Goal: Task Accomplishment & Management: Complete application form

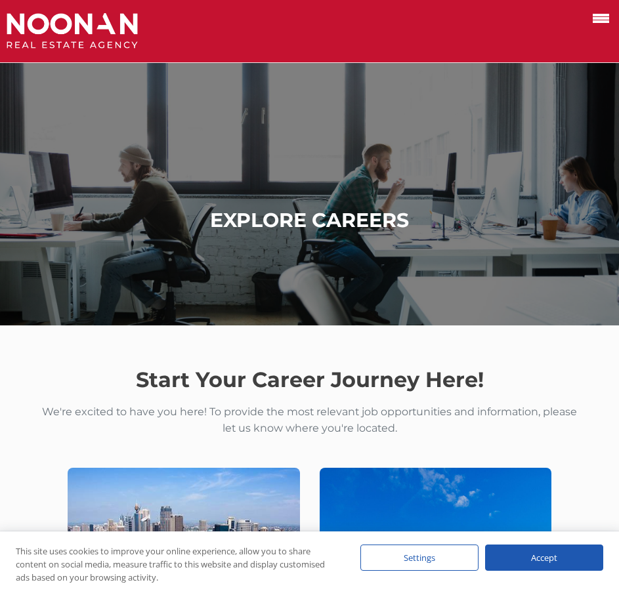
click at [596, 17] on span at bounding box center [601, 18] width 16 height 3
click at [0, 0] on input "checkbox" at bounding box center [0, 0] width 0 height 0
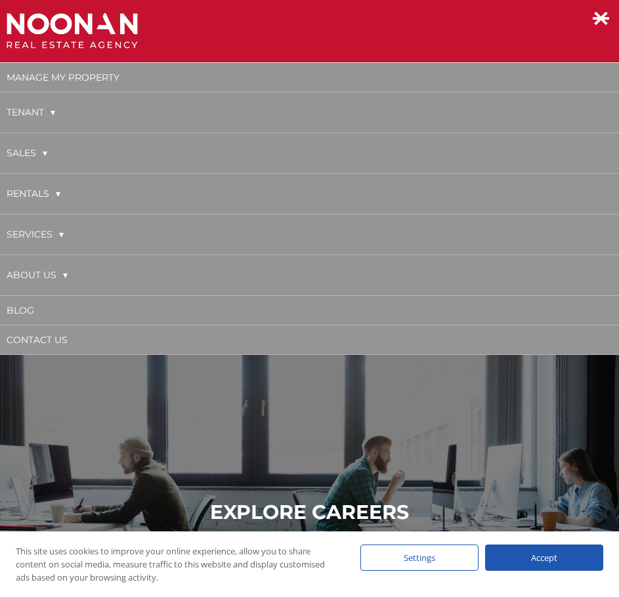
click at [600, 28] on div at bounding box center [587, 31] width 51 height 36
click at [605, 17] on span at bounding box center [601, 18] width 16 height 3
click at [0, 0] on input "checkbox" at bounding box center [0, 0] width 0 height 0
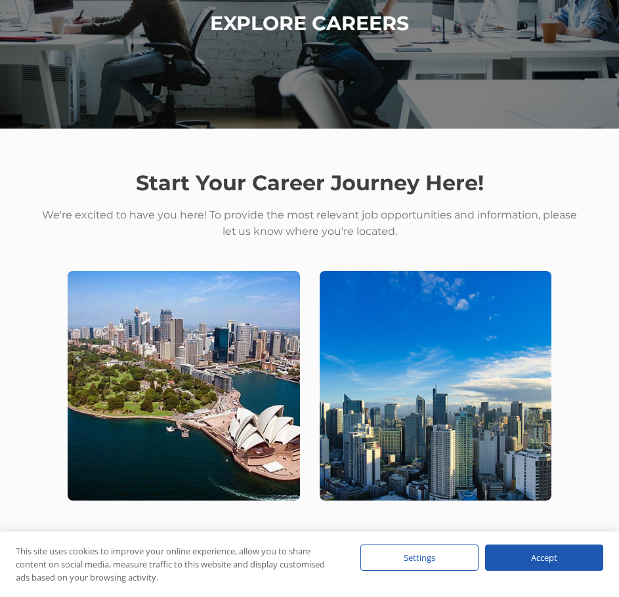
scroll to position [394, 0]
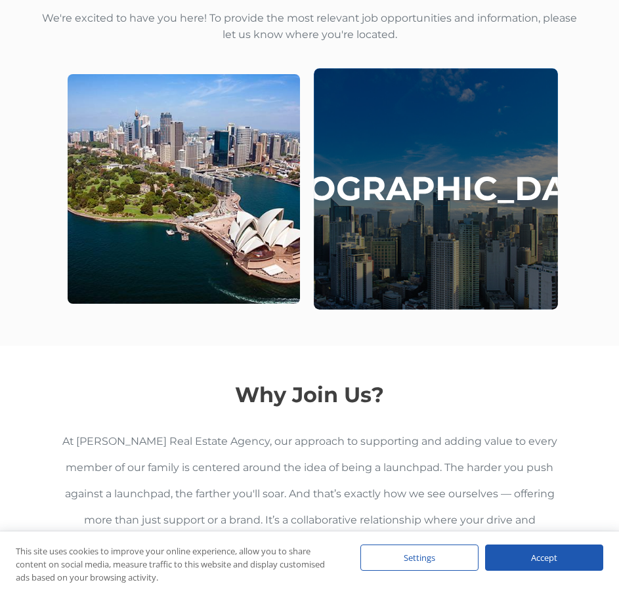
click at [430, 213] on div "[GEOGRAPHIC_DATA]" at bounding box center [435, 188] width 243 height 241
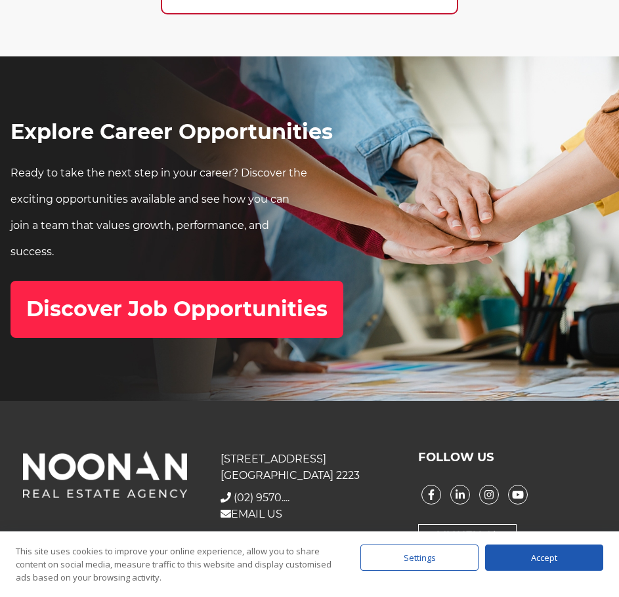
scroll to position [4367, 0]
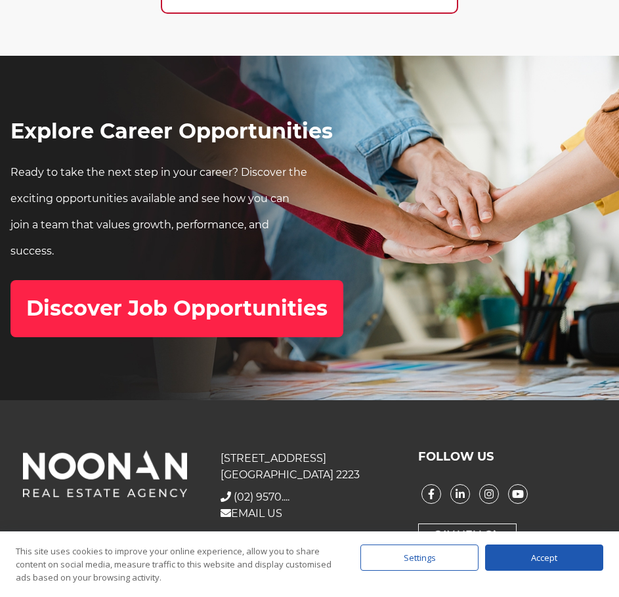
click at [262, 299] on h2 "Discover Job Opportunities" at bounding box center [176, 308] width 301 height 25
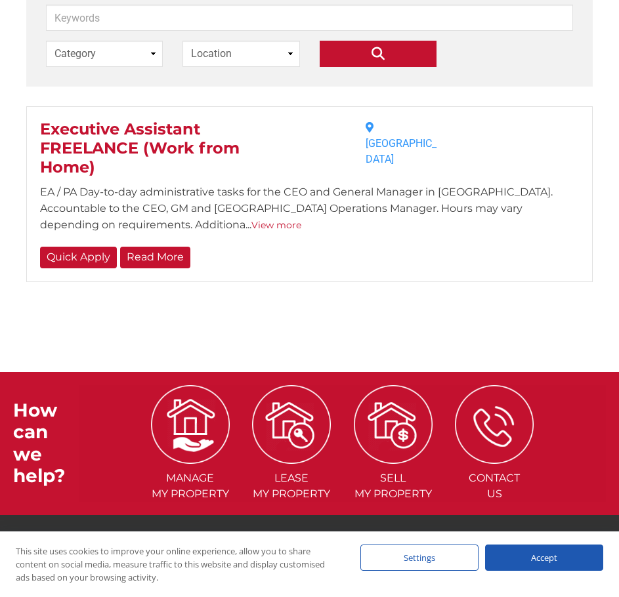
scroll to position [394, 0]
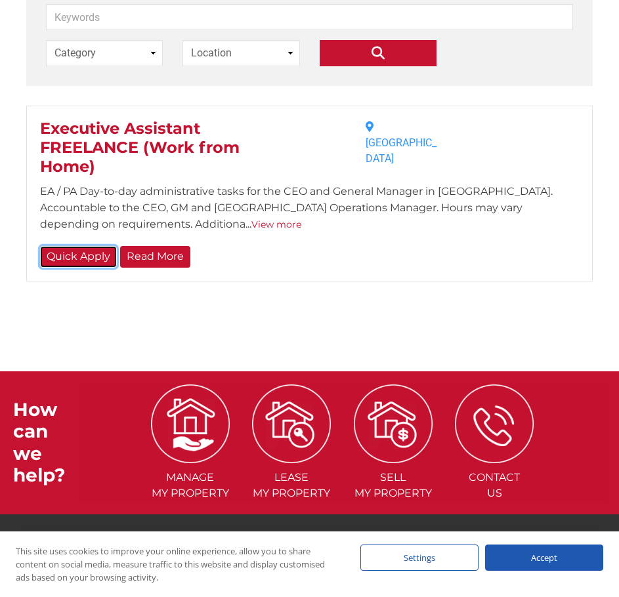
click at [100, 252] on link "Quick Apply" at bounding box center [78, 257] width 77 height 22
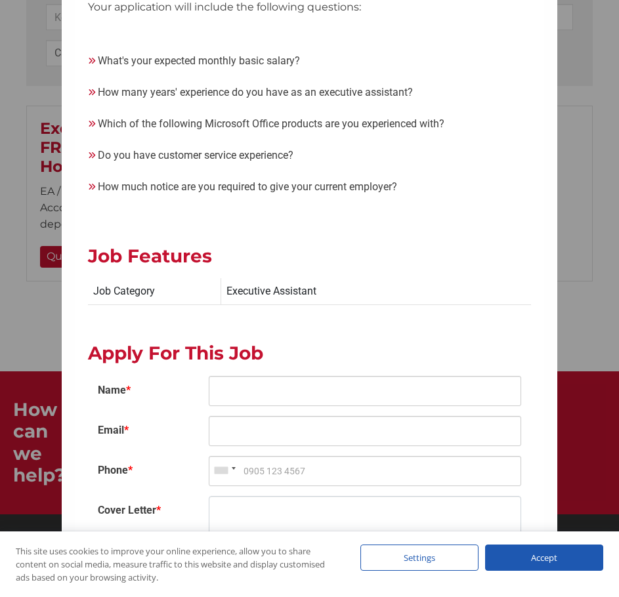
scroll to position [2494, 0]
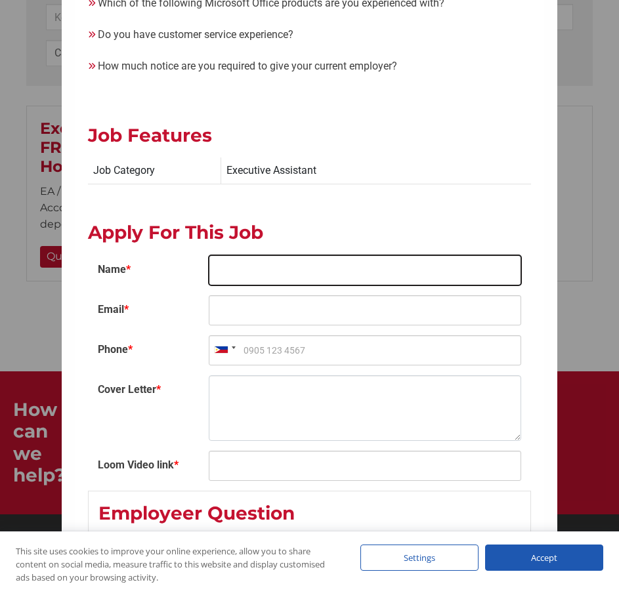
click at [278, 255] on input "Name *" at bounding box center [365, 270] width 312 height 30
type input "Aihra Sombillo"
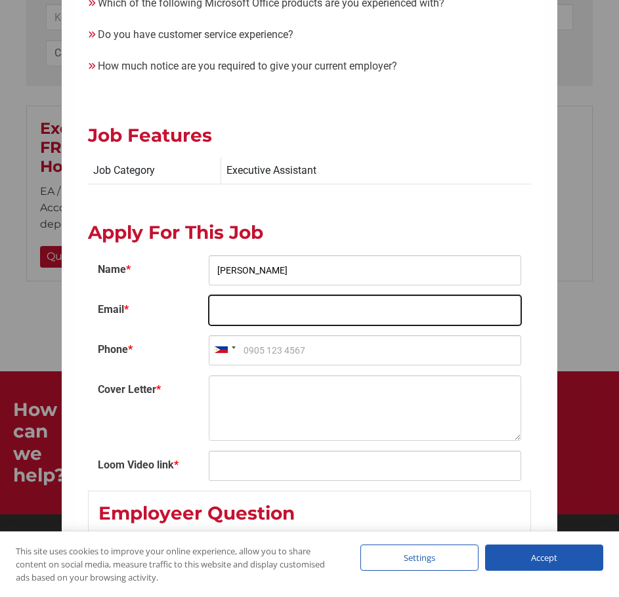
click at [260, 295] on input "Email *" at bounding box center [365, 310] width 312 height 30
type input "b"
paste input "Aihra Sombillo"
type input "Aihra Sombillo"
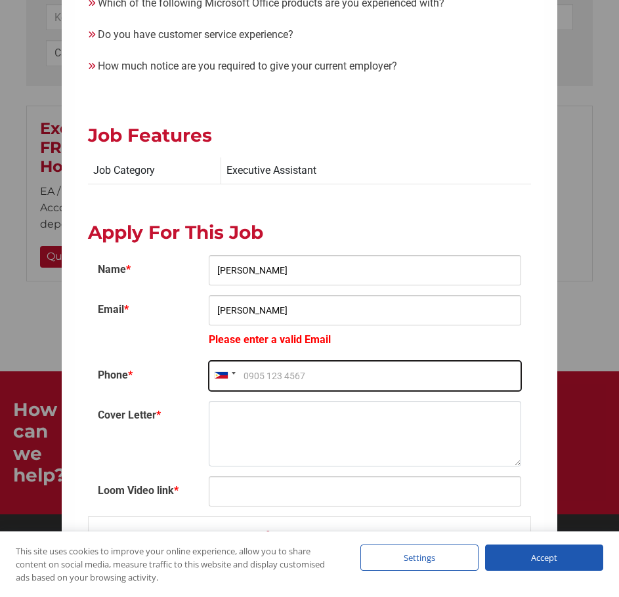
paste input "09936787768"
type input "09936787768"
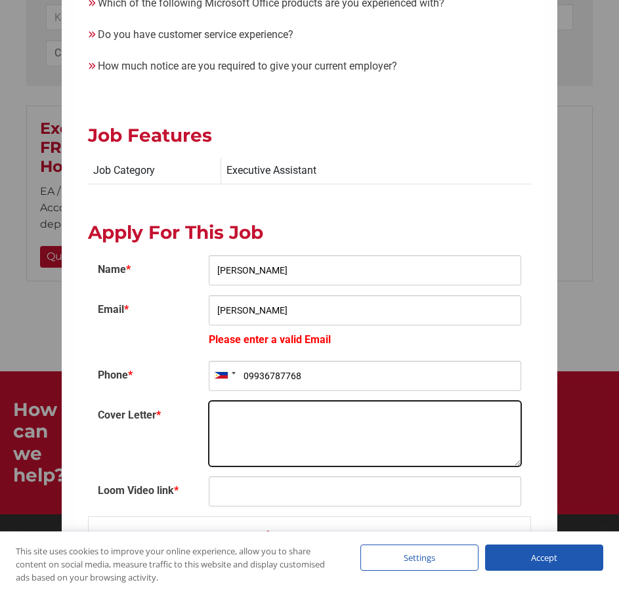
click at [226, 404] on textarea "Cover Letter *" at bounding box center [365, 434] width 312 height 66
paste textarea "Application for"
drag, startPoint x: 265, startPoint y: 408, endPoint x: 154, endPoint y: 421, distance: 111.7
paste textarea "Dear Hiring Manager, I hope this message finds you well. Please find attached m…"
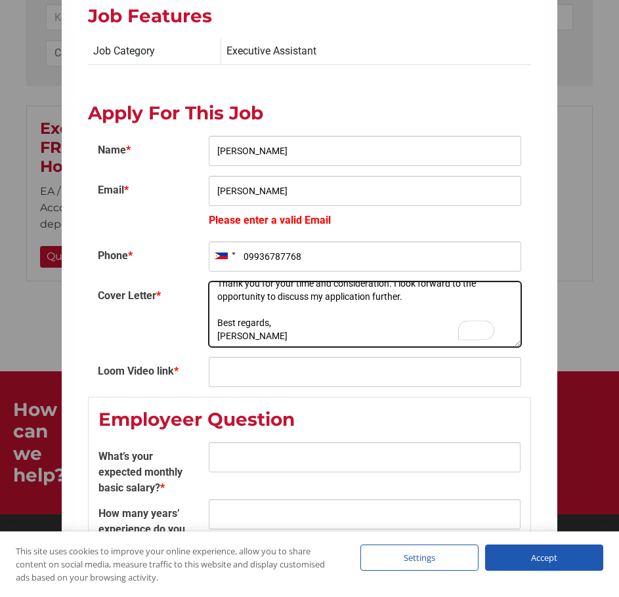
scroll to position [2625, 0]
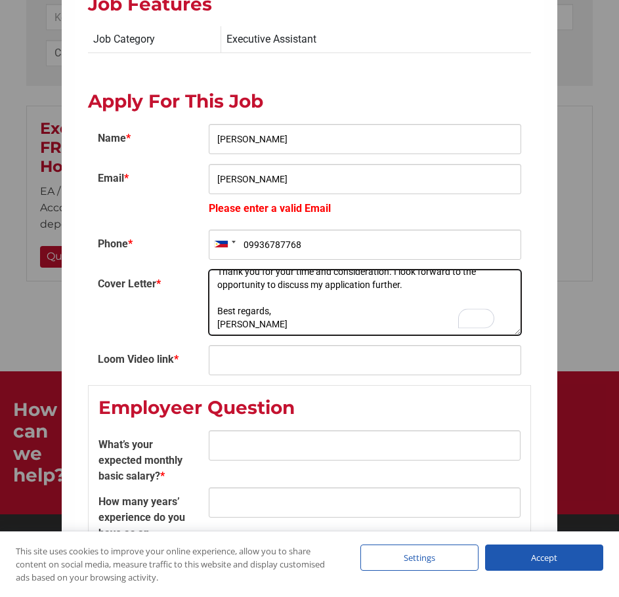
type textarea "Dear Hiring Manager, I hope this message finds you well. Please find attached m…"
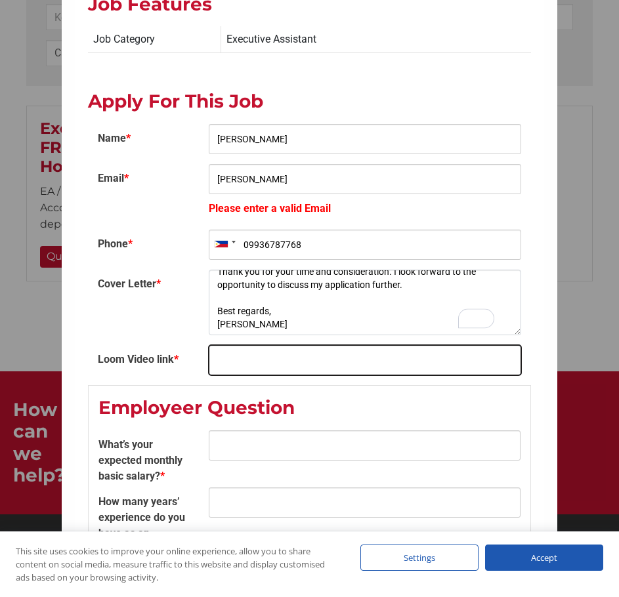
click at [269, 345] on input "Loom Video link *" at bounding box center [365, 360] width 312 height 30
click at [263, 345] on input "Loom Video link *" at bounding box center [365, 360] width 312 height 30
paste input "https://www.loom.com/share/e9bd1aa0fbdf4e208495a69082b9da17?sid=f46f7760-ca11-4…"
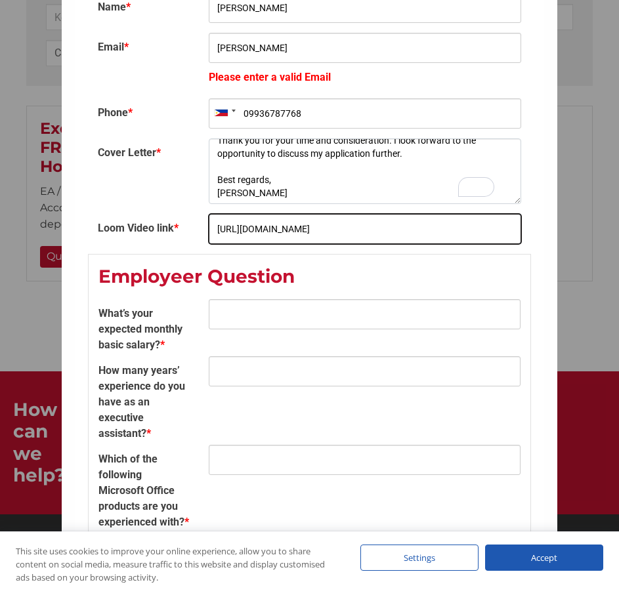
type input "https://www.loom.com/share/e9bd1aa0fbdf4e208495a69082b9da17?sid=f46f7760-ca11-4…"
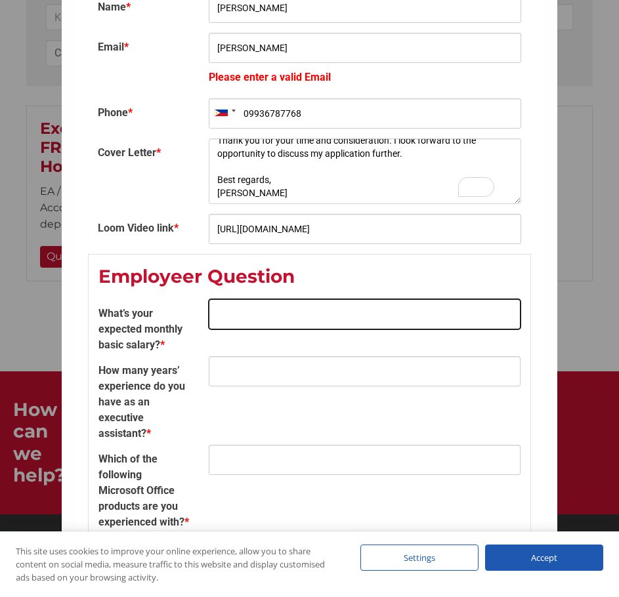
scroll to position [0, 0]
click at [295, 299] on input "What’s your expected monthly basic salary? *" at bounding box center [364, 314] width 311 height 30
type input "30,000"
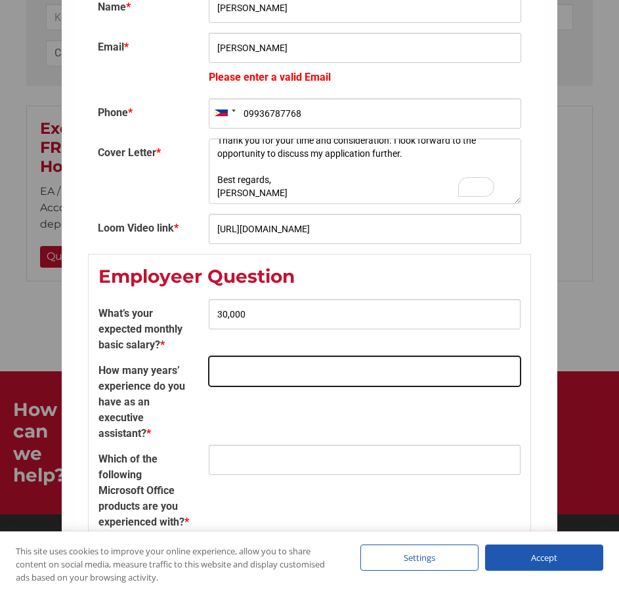
click at [239, 358] on input "How many years’ experience do you have as an executive assistant? *" at bounding box center [364, 371] width 311 height 30
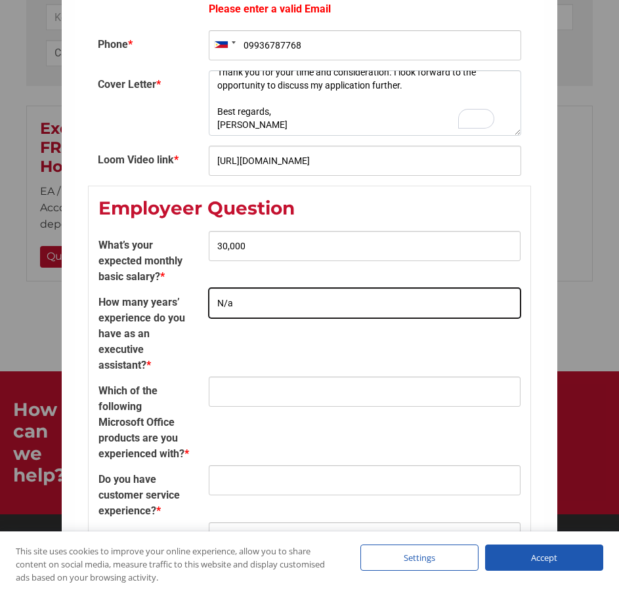
scroll to position [2887, 0]
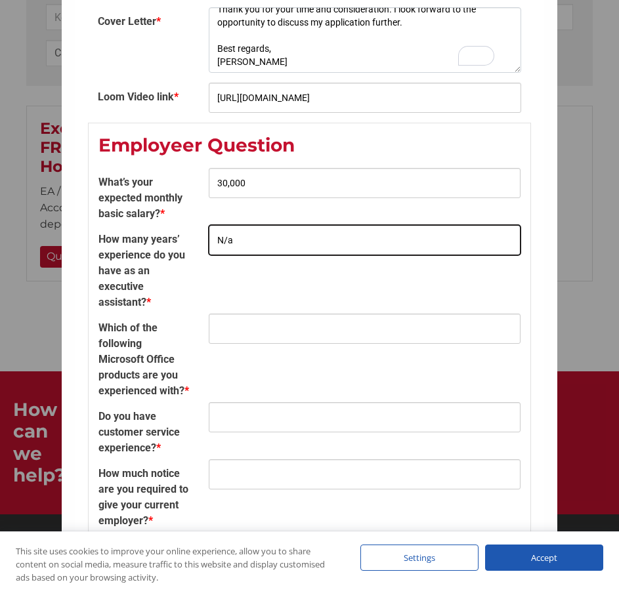
type input "N/a"
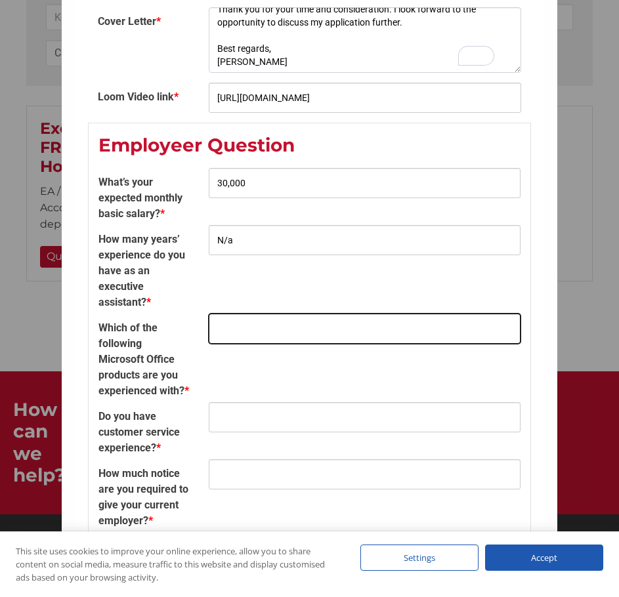
click at [261, 315] on input "Which of the following Microsoft Office products are you experienced with? *" at bounding box center [364, 329] width 311 height 30
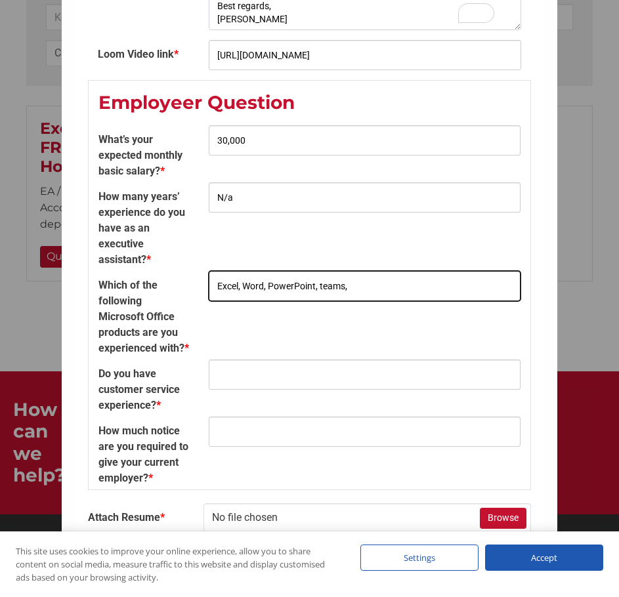
scroll to position [2953, 0]
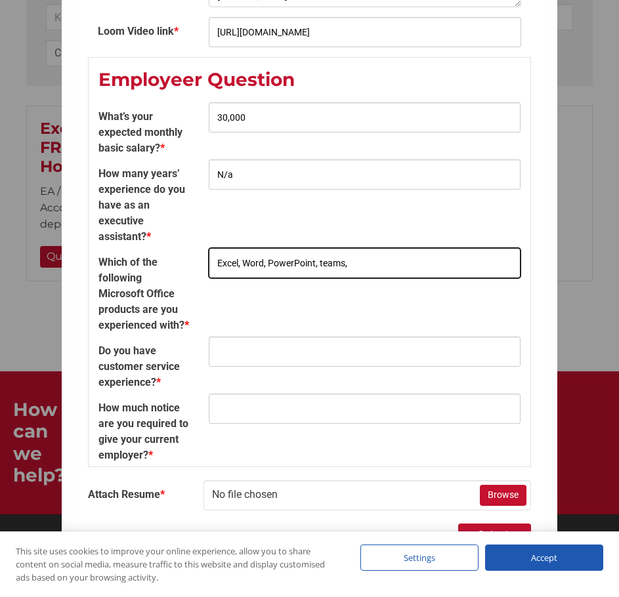
type input "Excel, Word, PowerPoint, teams,"
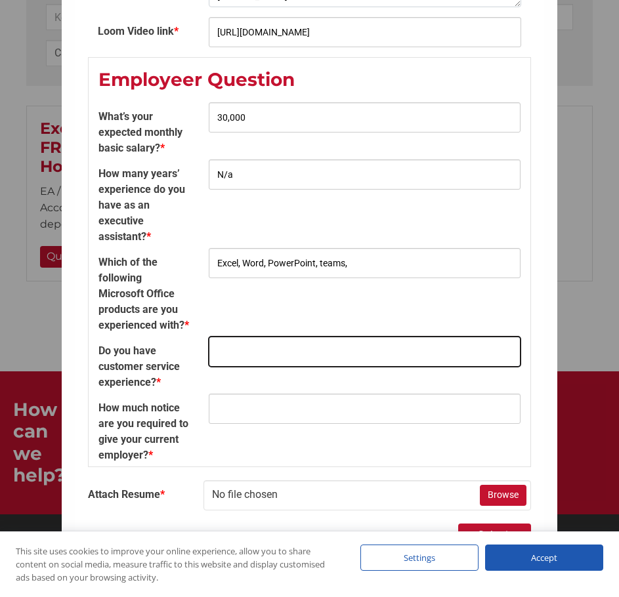
click at [259, 337] on input "Do you have customer service experience? *" at bounding box center [364, 352] width 311 height 30
type input "yes, 2 years experience"
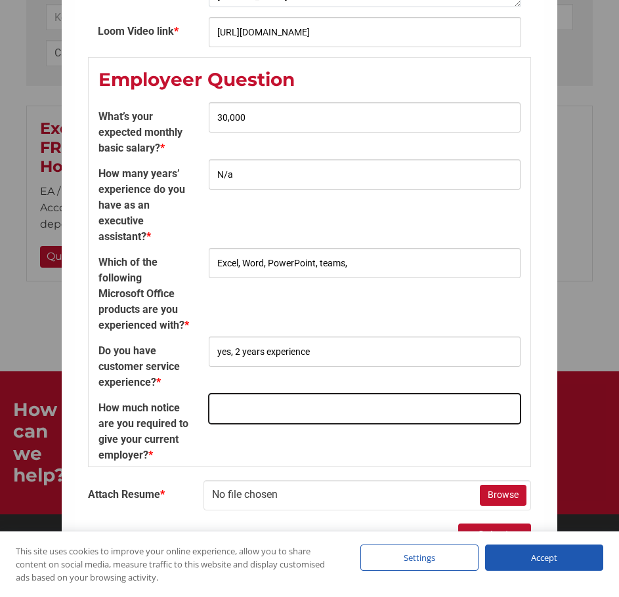
click at [240, 415] on input "How much notice are you required to give your current employer? *" at bounding box center [364, 409] width 311 height 30
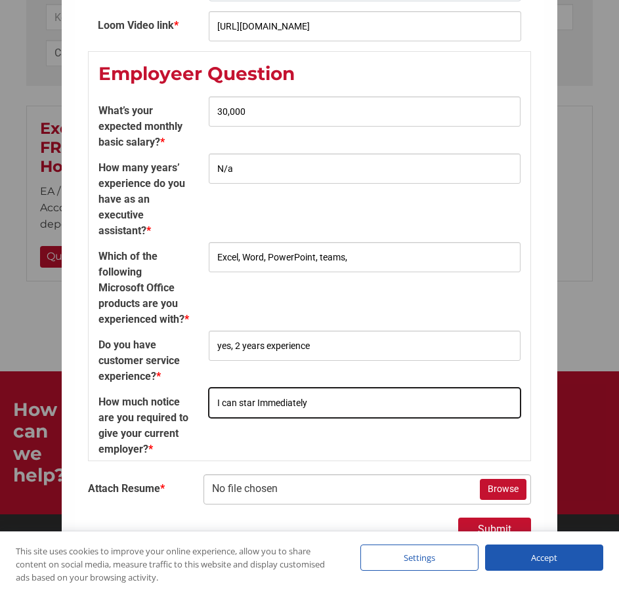
type input "I can star Immediately"
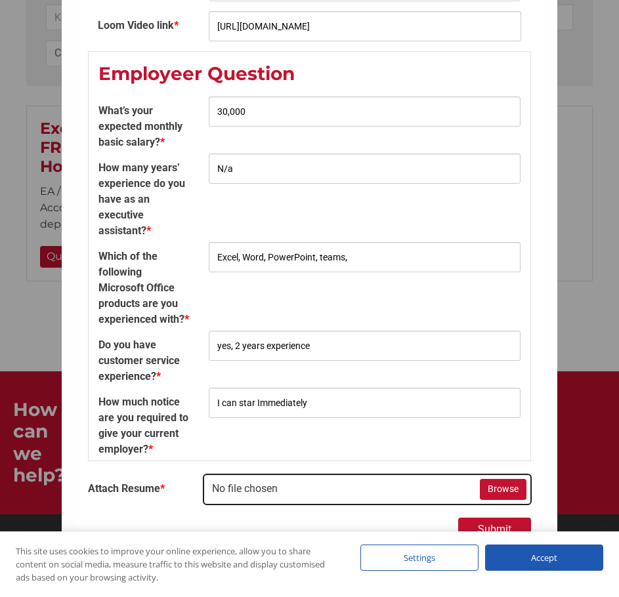
click at [478, 488] on input "Attach Resume *" at bounding box center [366, 490] width 325 height 30
type input "C:\fakepath\SOMBILLO AIHRA-RESUME.pdf"
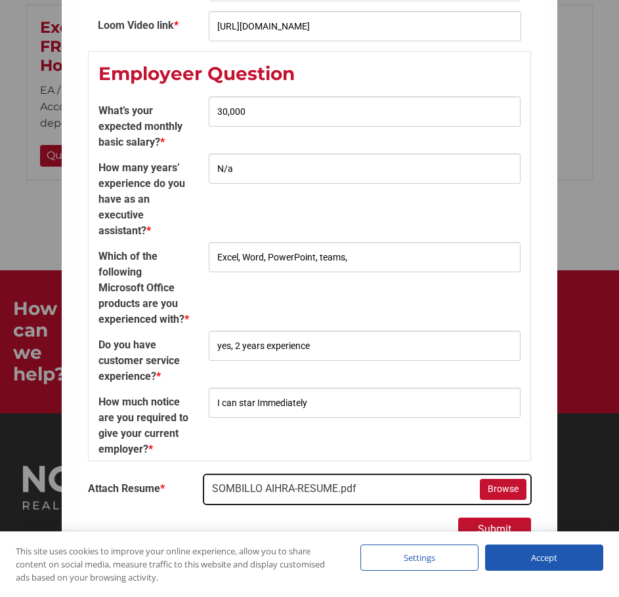
scroll to position [508, 0]
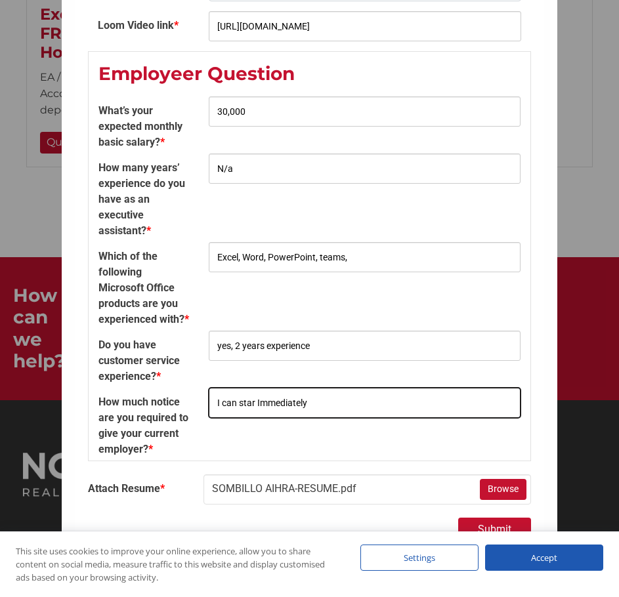
click at [249, 402] on input "I can star Immediately" at bounding box center [364, 403] width 311 height 30
type input "I can start Immediately"
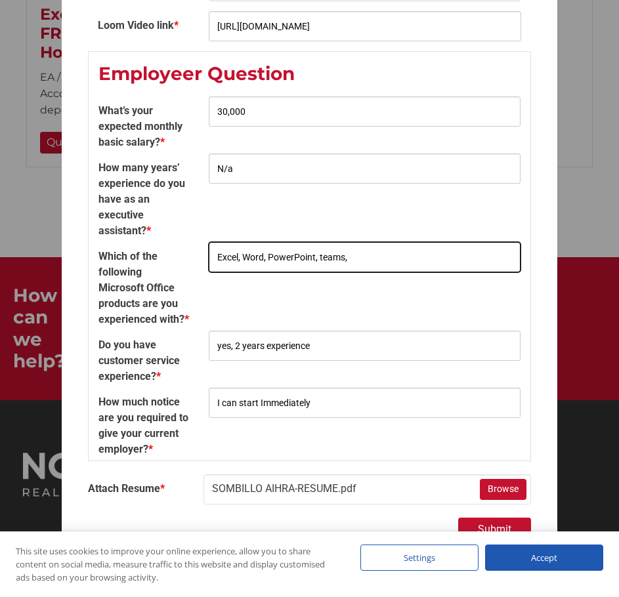
click at [398, 247] on input "Excel, Word, PowerPoint, teams," at bounding box center [364, 257] width 311 height 30
click at [364, 253] on input "Excel, Word, PowerPoint, teams," at bounding box center [364, 257] width 311 height 30
paste input "Outlook"
drag, startPoint x: 423, startPoint y: 241, endPoint x: 421, endPoint y: 257, distance: 16.5
click at [421, 259] on div "Excel, Word, PowerPoint, teams, Outlook" at bounding box center [364, 262] width 331 height 40
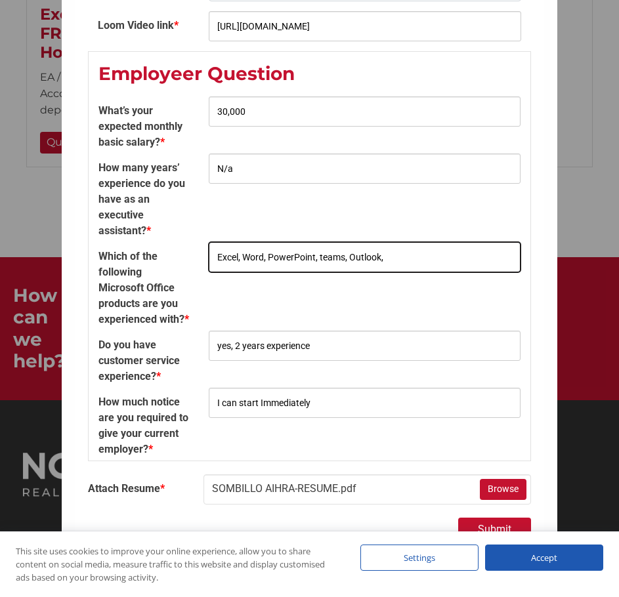
paste input "OneDrive."
click at [443, 242] on input "Excel, Word, PowerPoint, teams, Outlook, OneDrive." at bounding box center [364, 257] width 311 height 30
paste input "OneNote"
click at [481, 243] on input "Excel, Word, PowerPoint, teams, Outlook, OneDrive. OneNote" at bounding box center [364, 257] width 311 height 30
paste input "Publisher"
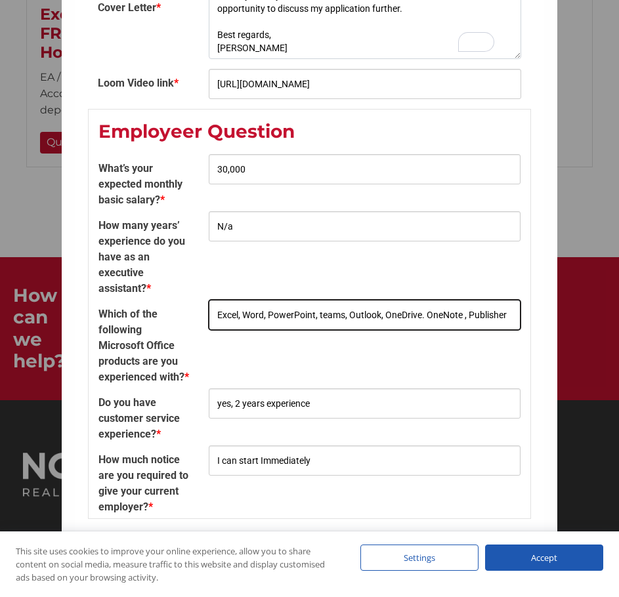
scroll to position [2959, 0]
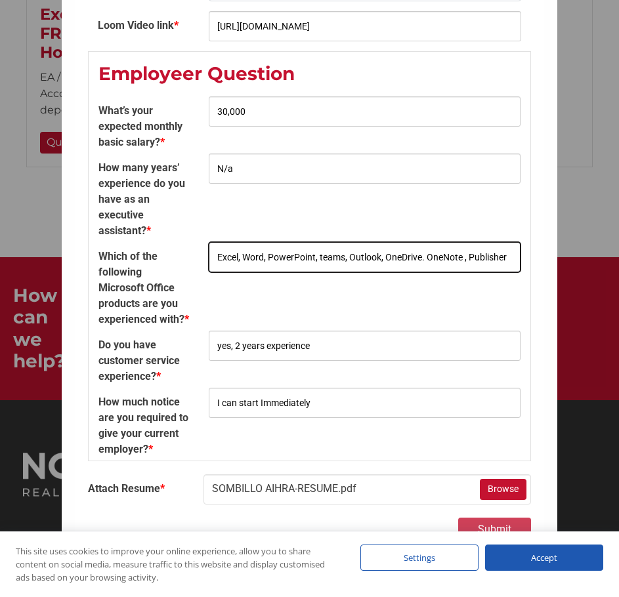
type input "Excel, Word, PowerPoint, teams, Outlook, OneDrive. OneNote , Publisher"
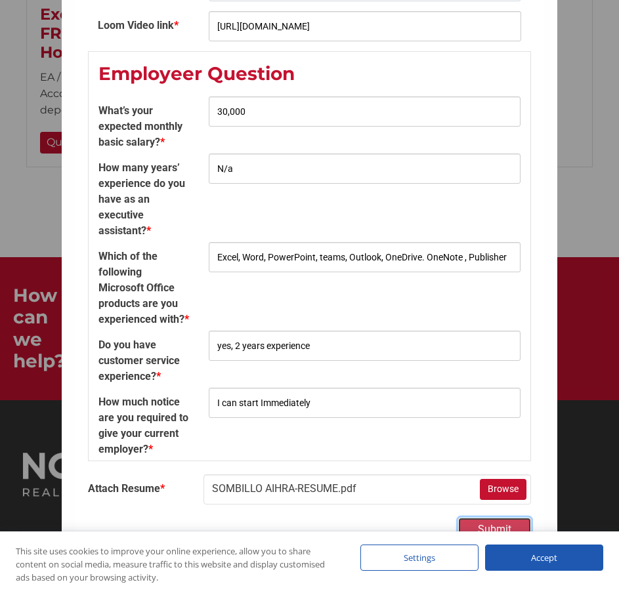
click at [492, 526] on button "Submit" at bounding box center [494, 530] width 73 height 24
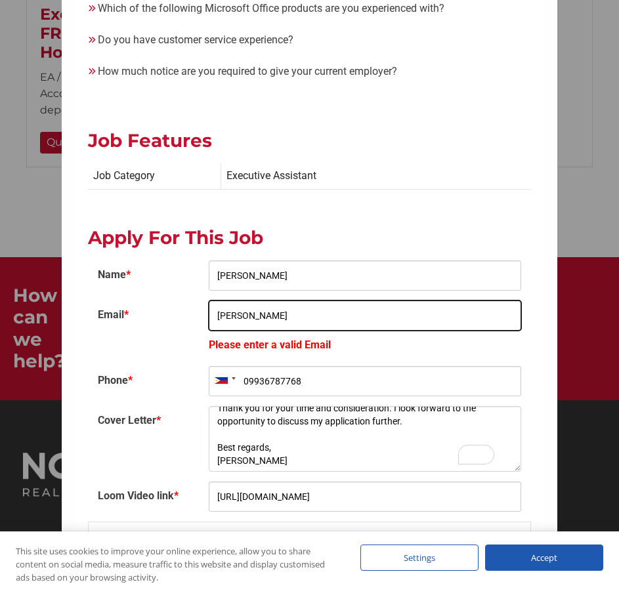
click at [255, 301] on input "Aihra Sombillo" at bounding box center [365, 316] width 312 height 30
paste input "sombilloaihra@gmail.com"
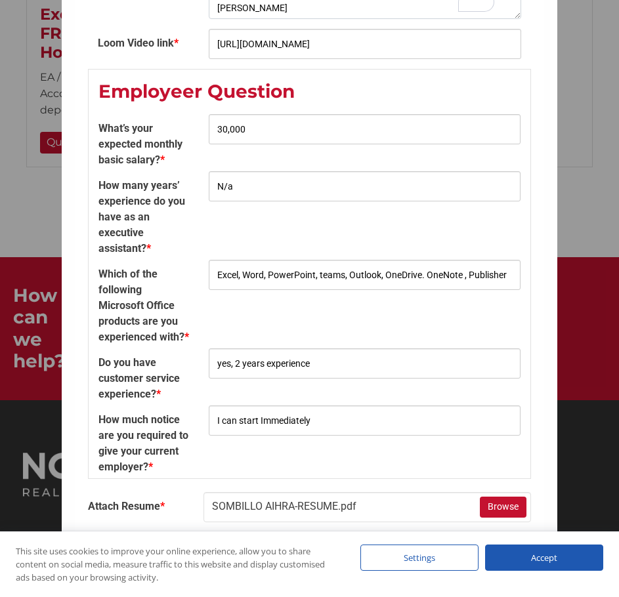
scroll to position [2933, 0]
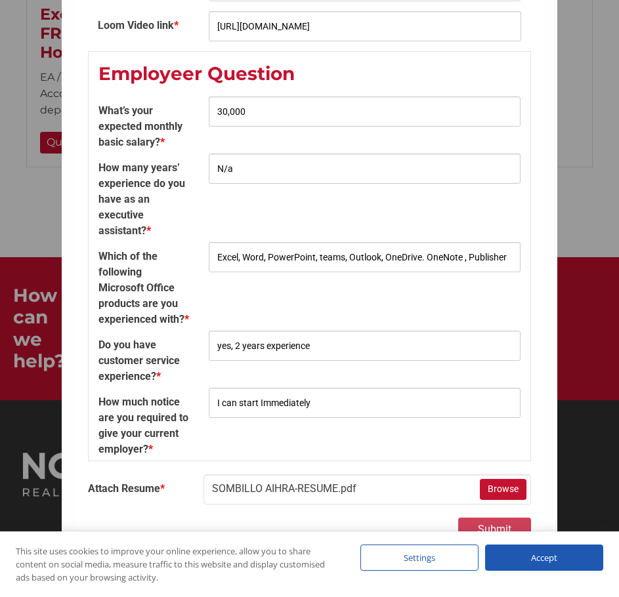
type input "sombilloaihra@gmail.com"
click at [499, 526] on button "Submit" at bounding box center [494, 530] width 73 height 24
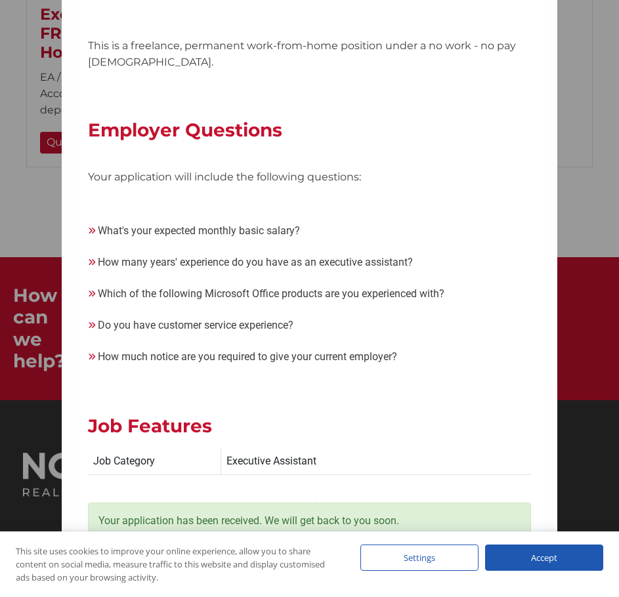
scroll to position [2184, 0]
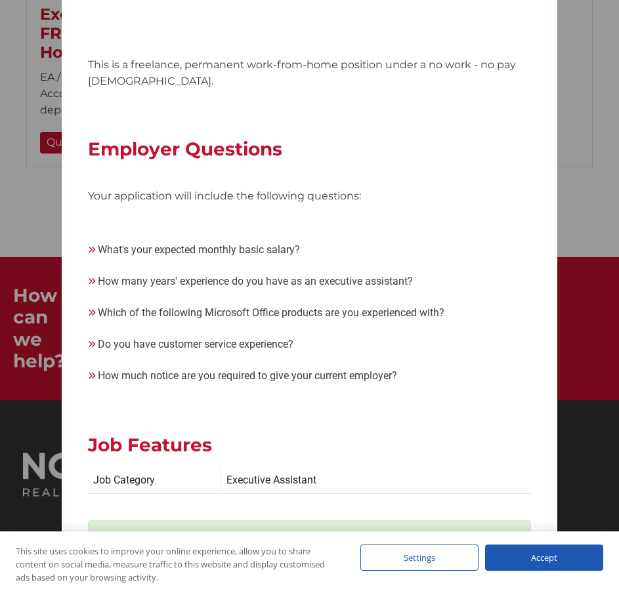
click at [553, 556] on div "Accept" at bounding box center [544, 558] width 118 height 26
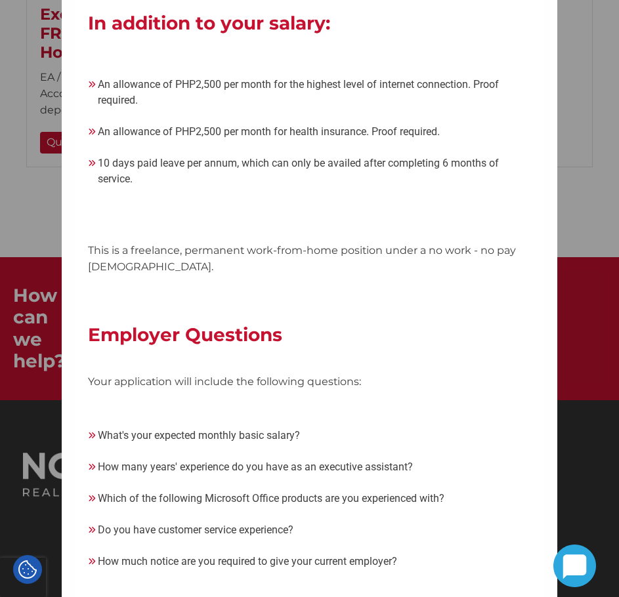
scroll to position [1987, 0]
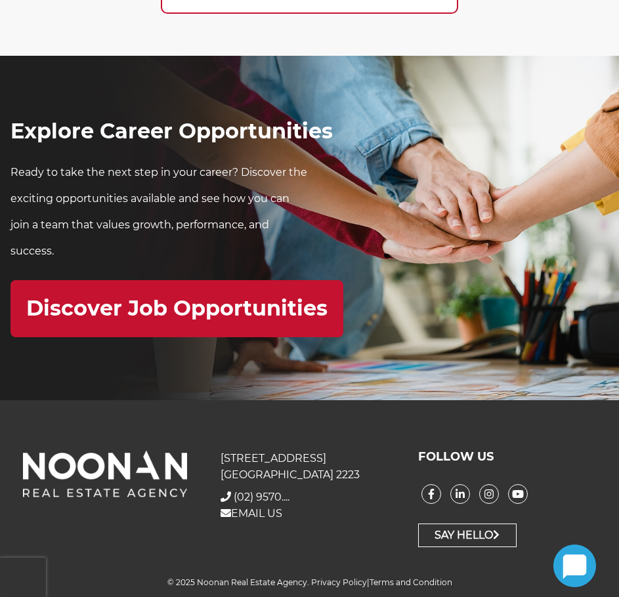
scroll to position [4367, 0]
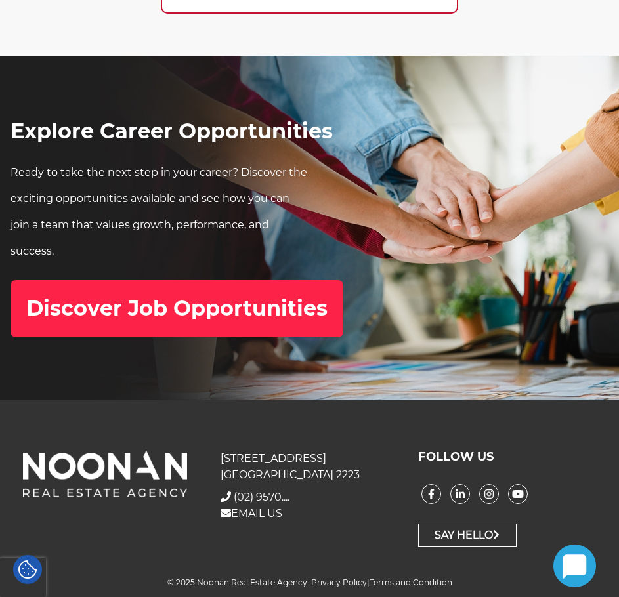
click at [221, 319] on h2 "Discover Job Opportunities" at bounding box center [176, 308] width 301 height 25
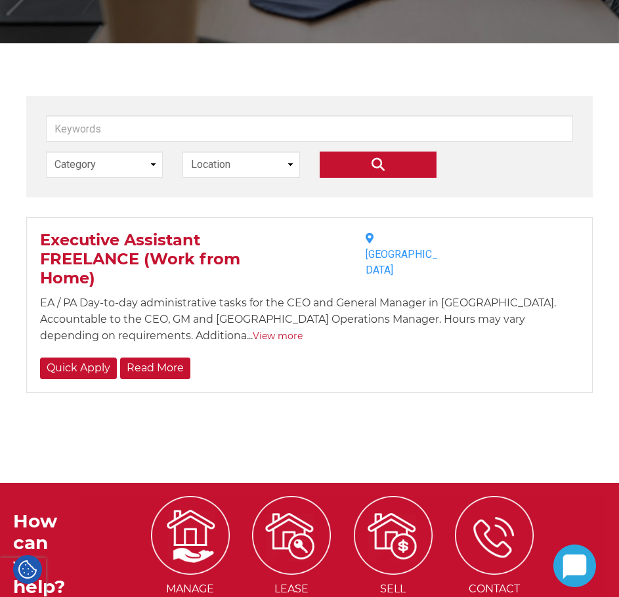
scroll to position [394, 0]
